Goal: Task Accomplishment & Management: Manage account settings

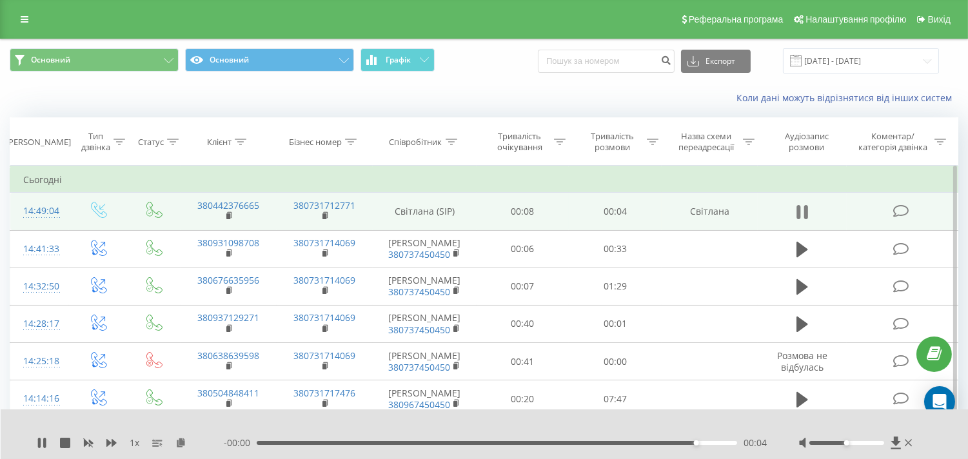
click at [798, 211] on icon at bounding box center [798, 212] width 4 height 14
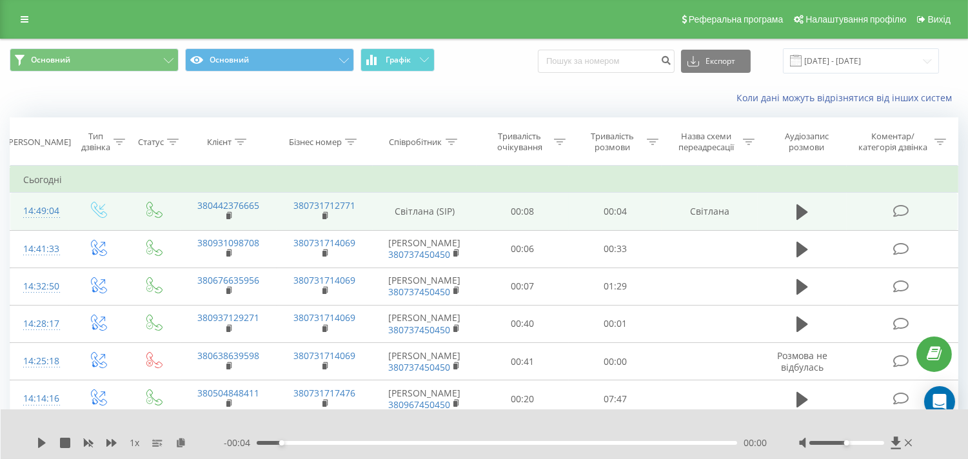
click at [23, 6] on div "Реферальна програма Налаштування профілю Вихід" at bounding box center [484, 19] width 968 height 39
click at [27, 16] on icon at bounding box center [25, 19] width 8 height 9
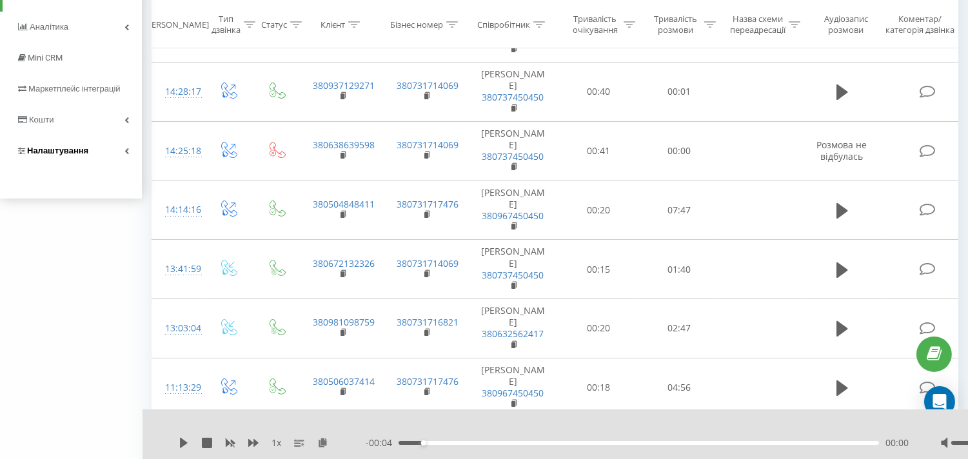
click at [81, 155] on span "Налаштування" at bounding box center [57, 151] width 61 height 10
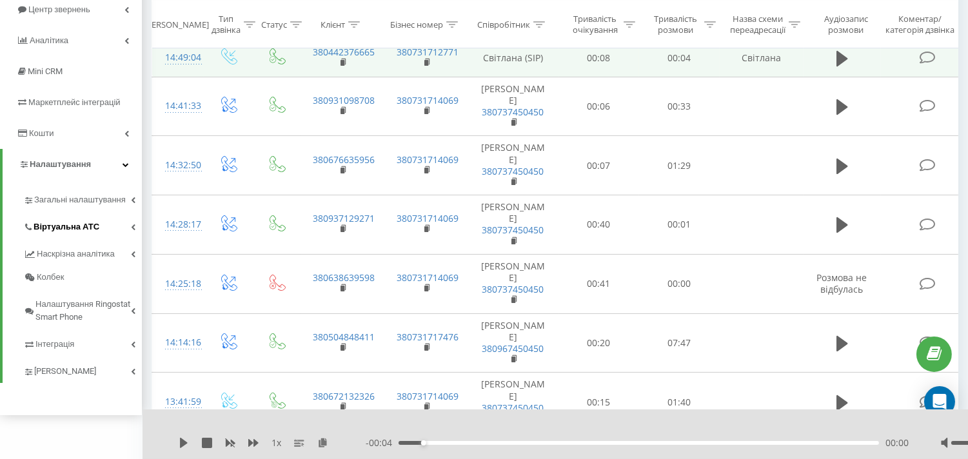
click at [78, 226] on span "Віртуальна АТС" at bounding box center [67, 226] width 66 height 13
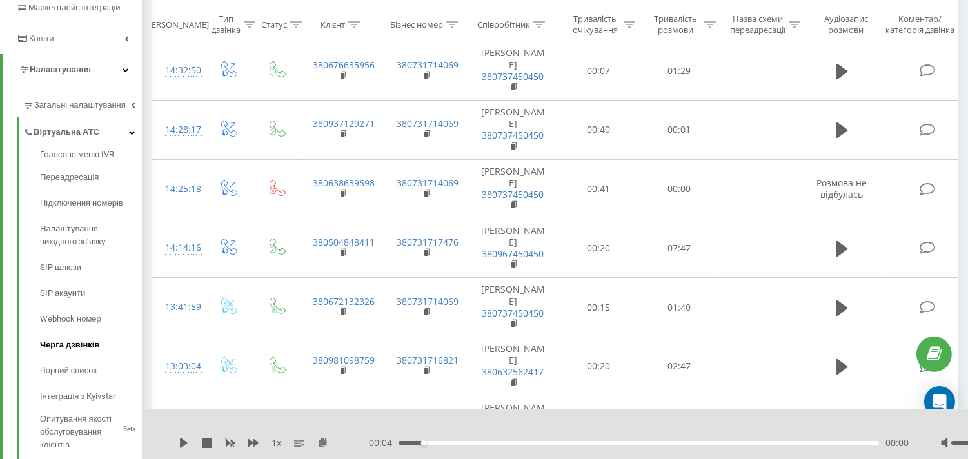
scroll to position [297, 0]
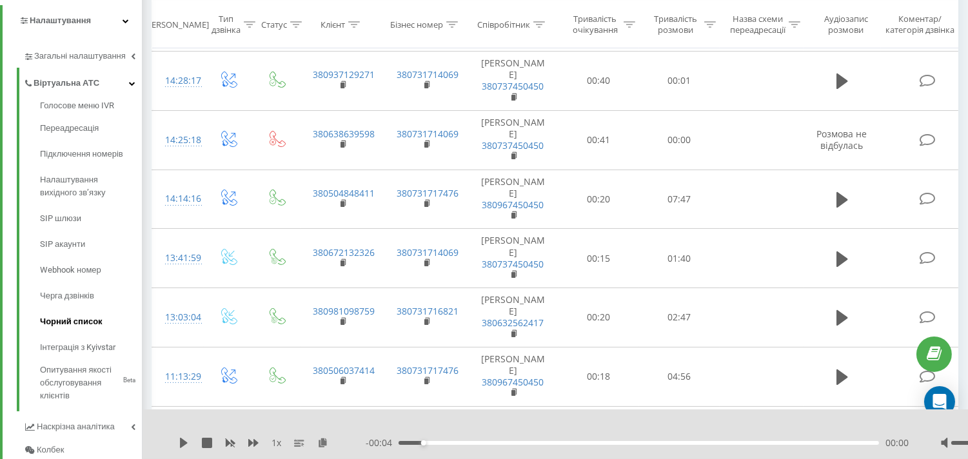
click at [68, 324] on span "Чорний список" at bounding box center [71, 321] width 63 height 13
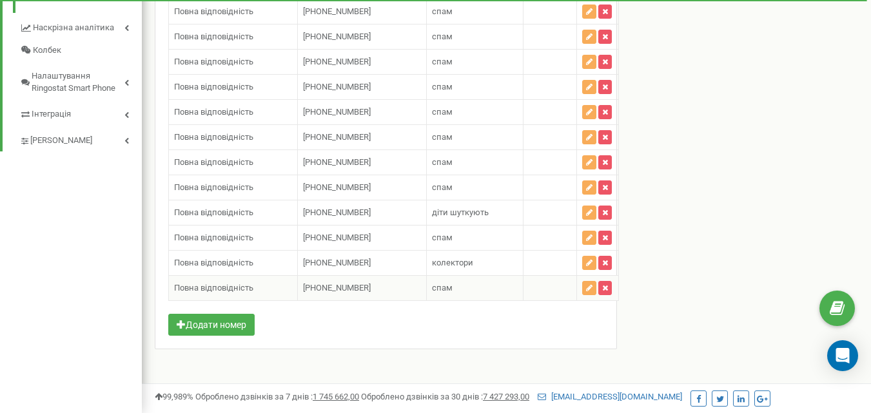
scroll to position [661, 0]
click at [229, 326] on button "Додати номер" at bounding box center [211, 324] width 86 height 22
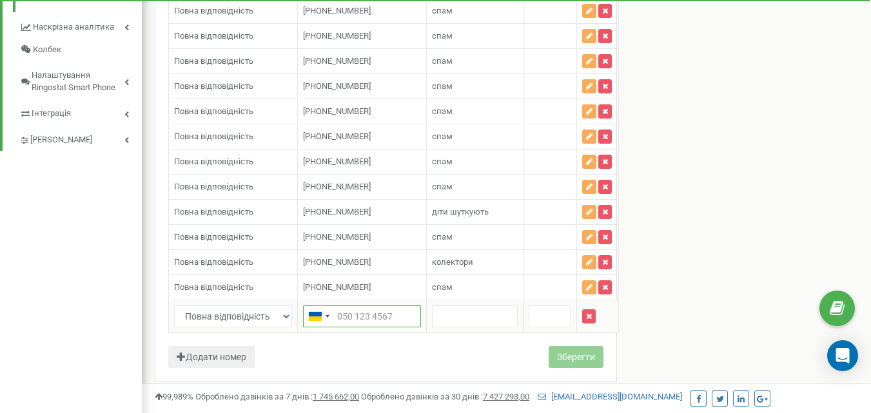
paste input "+380442376665"
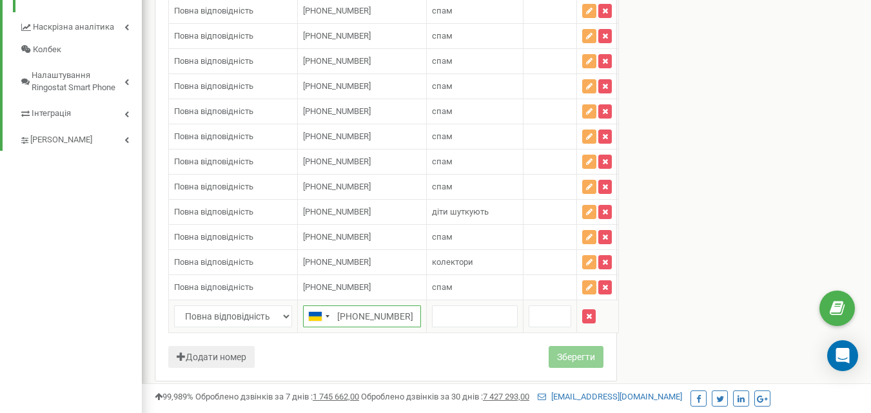
type input "+380442376665"
click at [447, 311] on input "text" at bounding box center [475, 317] width 86 height 22
type input "спам"
click at [495, 317] on input "спам" at bounding box center [475, 317] width 86 height 22
click at [536, 323] on input "text" at bounding box center [550, 317] width 43 height 22
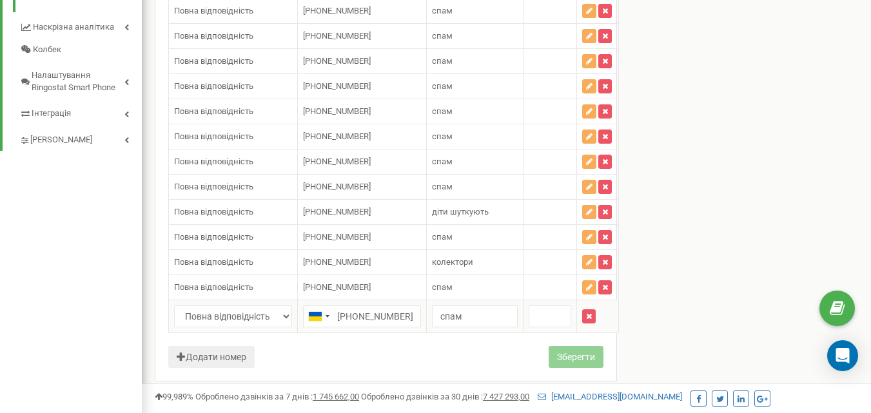
click at [391, 329] on td "+380442376665" at bounding box center [362, 316] width 129 height 33
click at [391, 317] on input "+380442376665" at bounding box center [362, 317] width 118 height 22
click at [410, 314] on input "+380442376665" at bounding box center [362, 317] width 118 height 22
type input "+380442376665"
click at [555, 351] on button "Зберегти" at bounding box center [576, 357] width 55 height 22
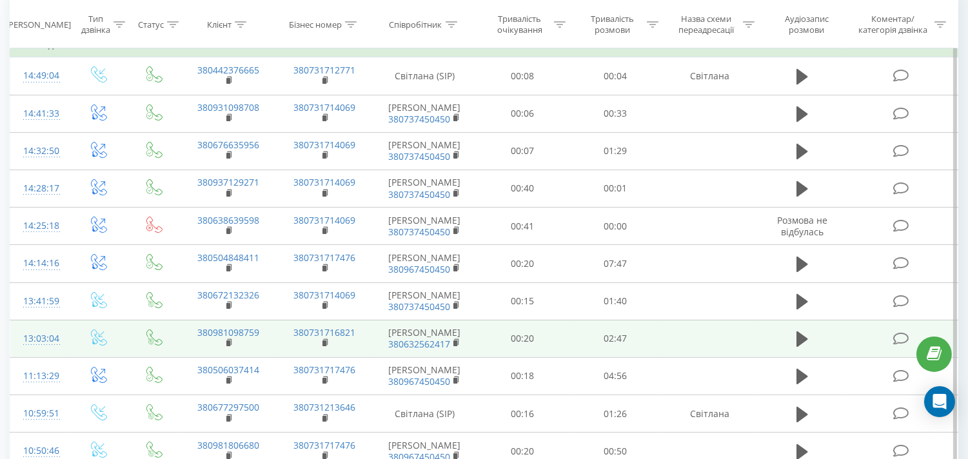
scroll to position [143, 0]
